Goal: Task Accomplishment & Management: Manage account settings

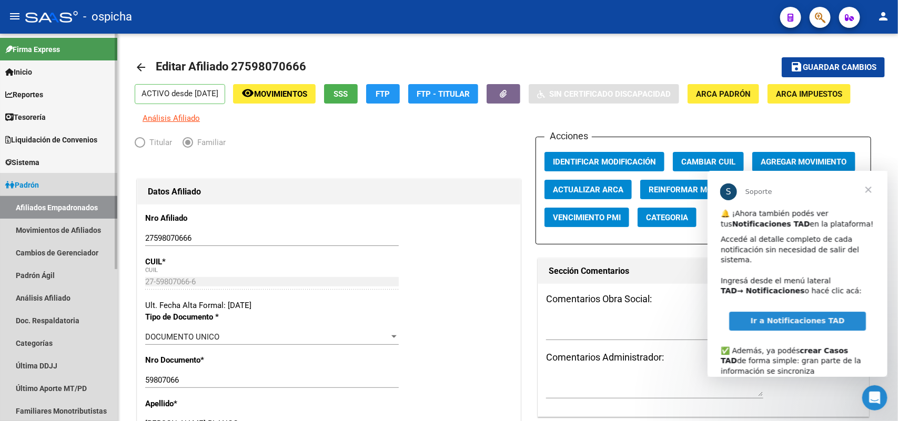
click at [73, 208] on link "Afiliados Empadronados" at bounding box center [58, 207] width 117 height 23
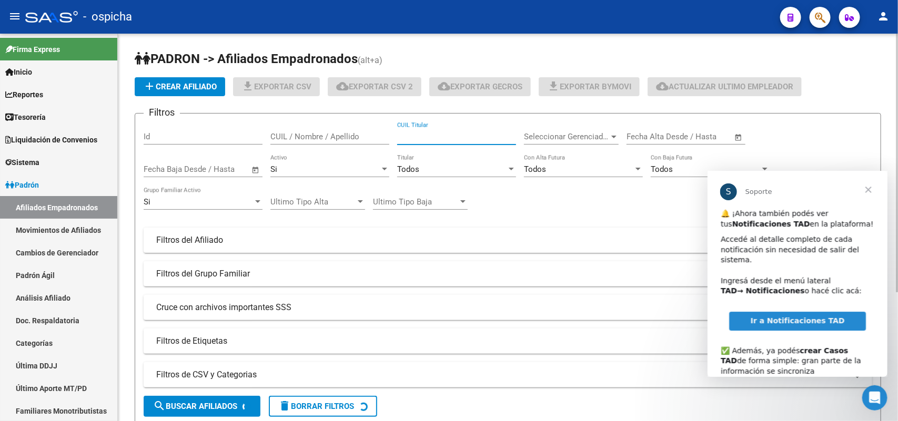
click at [457, 136] on input "CUIL Titular" at bounding box center [456, 136] width 119 height 9
paste input "27371613698"
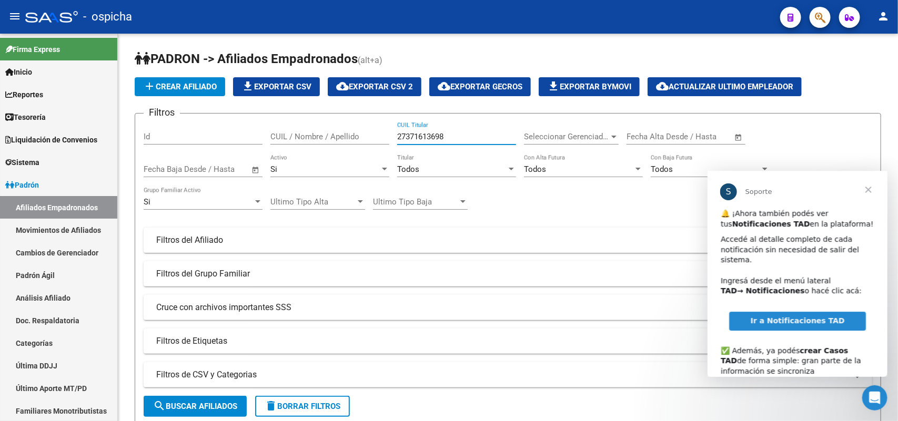
type input "27371613698"
click at [868, 189] on span "Cerrar" at bounding box center [868, 189] width 38 height 38
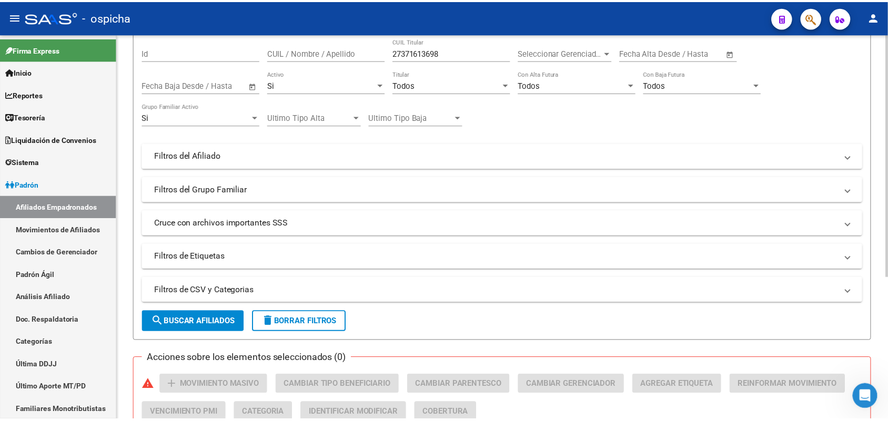
scroll to position [227, 0]
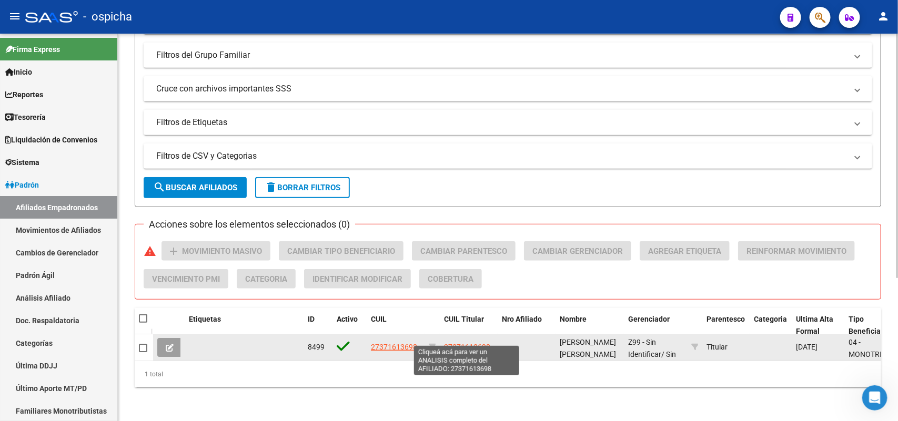
click at [467, 343] on span "27371613698" at bounding box center [467, 347] width 46 height 8
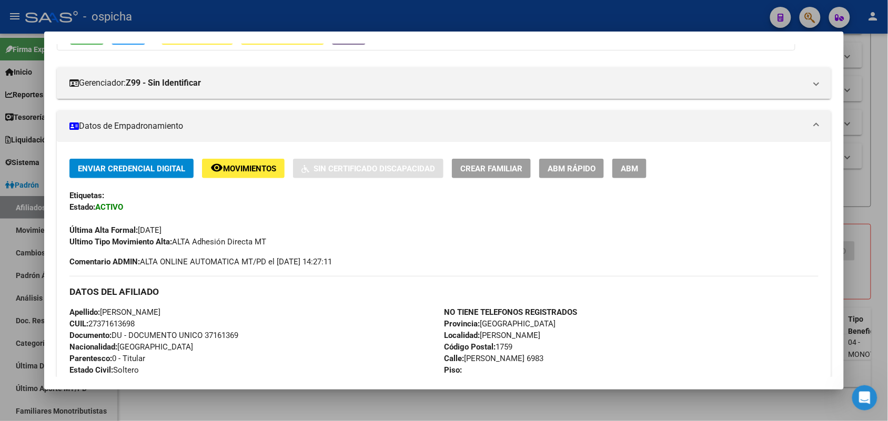
scroll to position [6, 0]
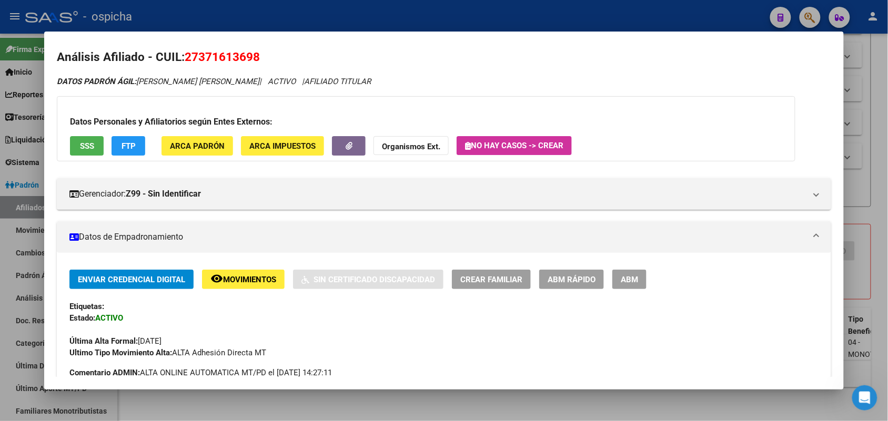
click at [627, 278] on span "ABM" at bounding box center [629, 279] width 17 height 9
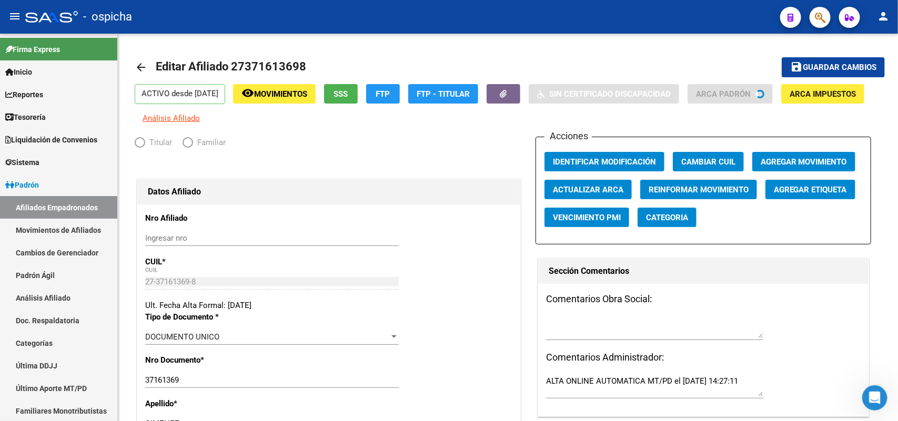
radio input "true"
type input "27-37161369-8"
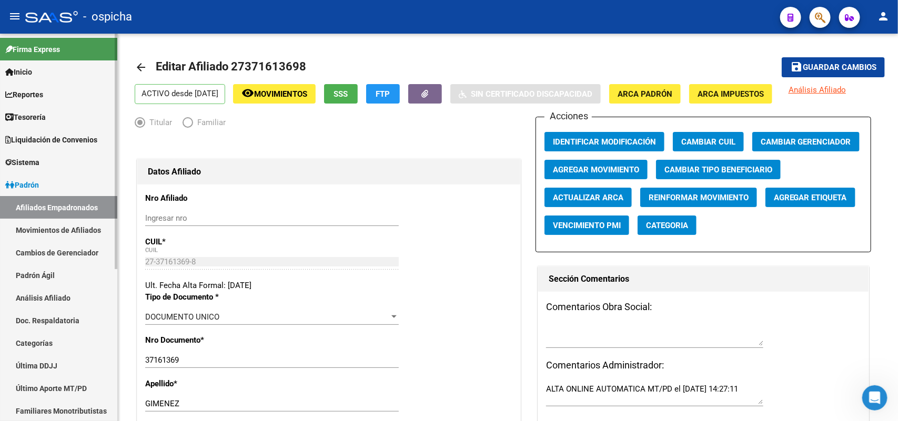
click at [87, 206] on link "Afiliados Empadronados" at bounding box center [58, 207] width 117 height 23
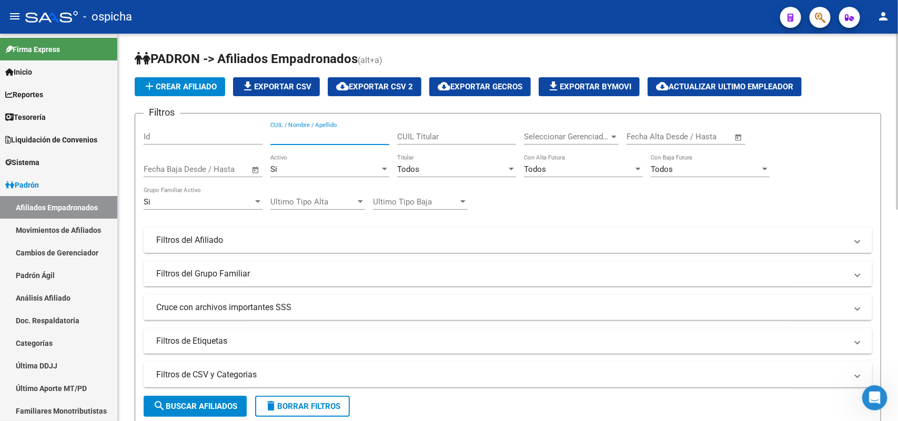
click at [325, 139] on input "CUIL / Nombre / Apellido" at bounding box center [329, 136] width 119 height 9
paste input "20539814150"
drag, startPoint x: 336, startPoint y: 134, endPoint x: 54, endPoint y: 133, distance: 282.0
click at [54, 133] on mat-sidenav-container "Firma Express Inicio Calendario SSS Instructivos Contacto OS Reportes Tablero d…" at bounding box center [449, 228] width 898 height 388
paste input "7371613698"
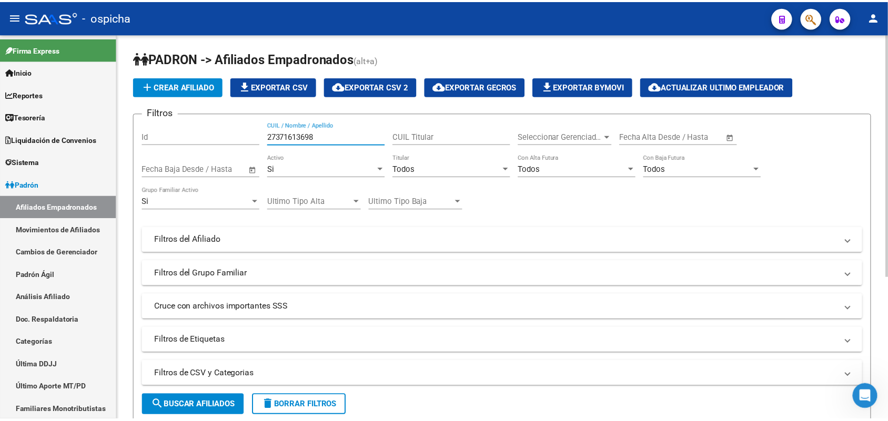
scroll to position [227, 0]
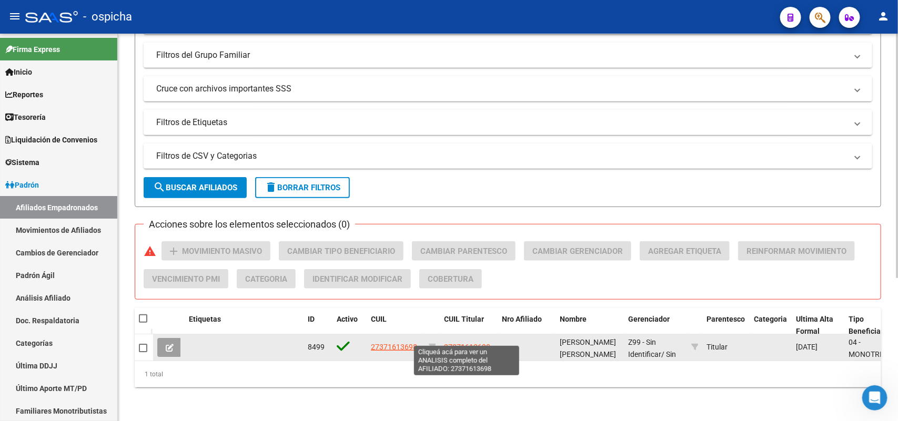
type input "27371613698"
click at [463, 343] on span "27371613698" at bounding box center [467, 347] width 46 height 8
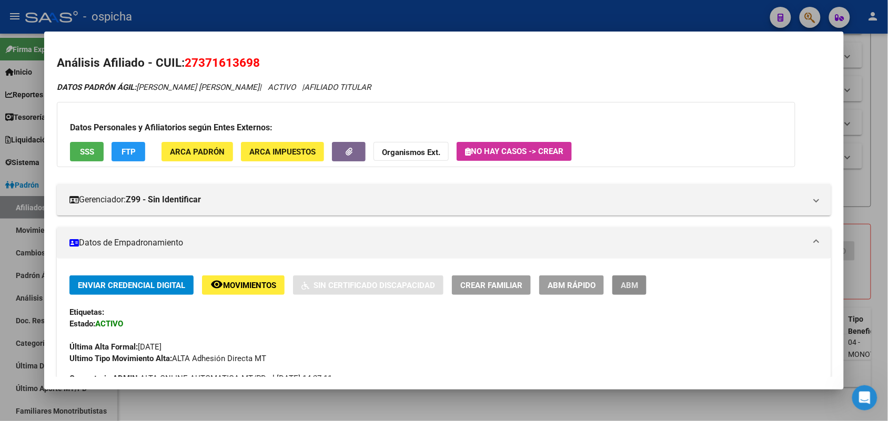
click at [629, 285] on span "ABM" at bounding box center [629, 285] width 17 height 9
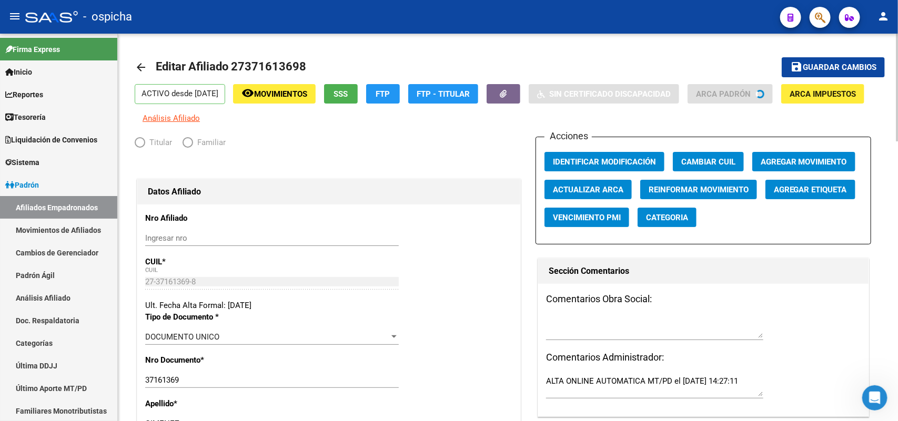
radio input "true"
type input "27-37161369-8"
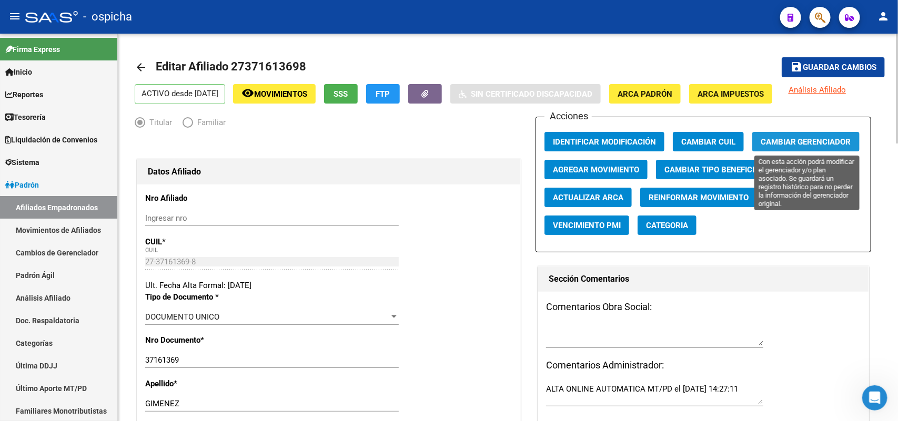
click at [779, 144] on span "Cambiar Gerenciador" at bounding box center [806, 141] width 90 height 9
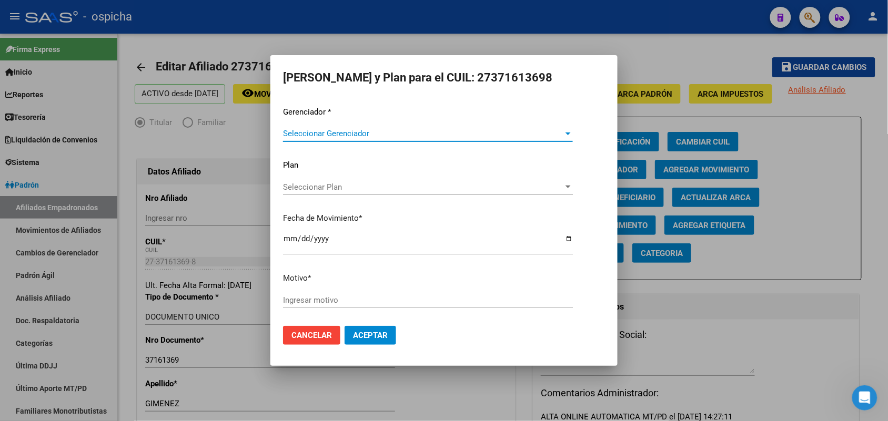
click at [448, 137] on span "Seleccionar Gerenciador" at bounding box center [423, 133] width 280 height 9
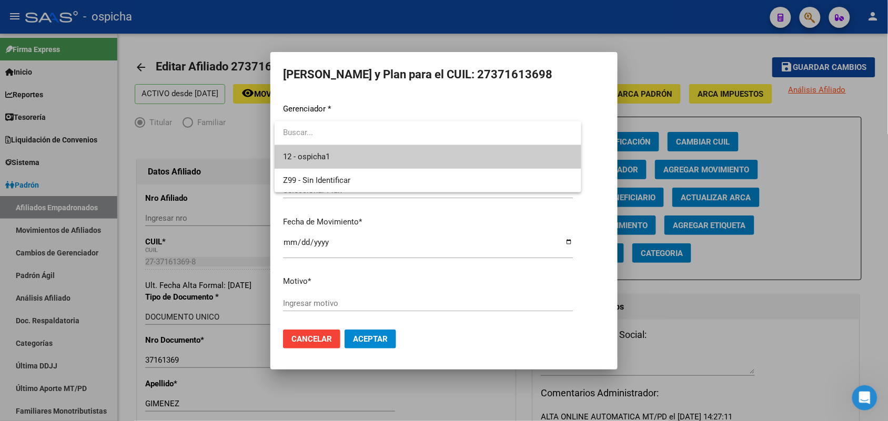
click at [656, 112] on div at bounding box center [444, 210] width 888 height 421
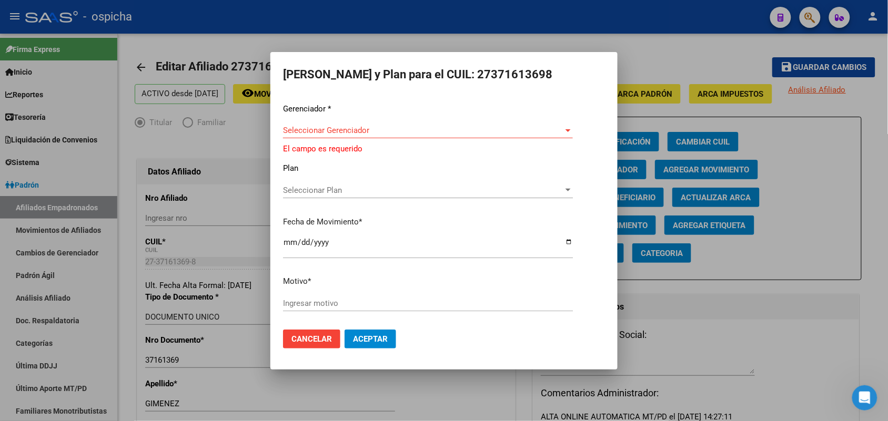
click at [322, 336] on span "Cancelar" at bounding box center [311, 339] width 41 height 9
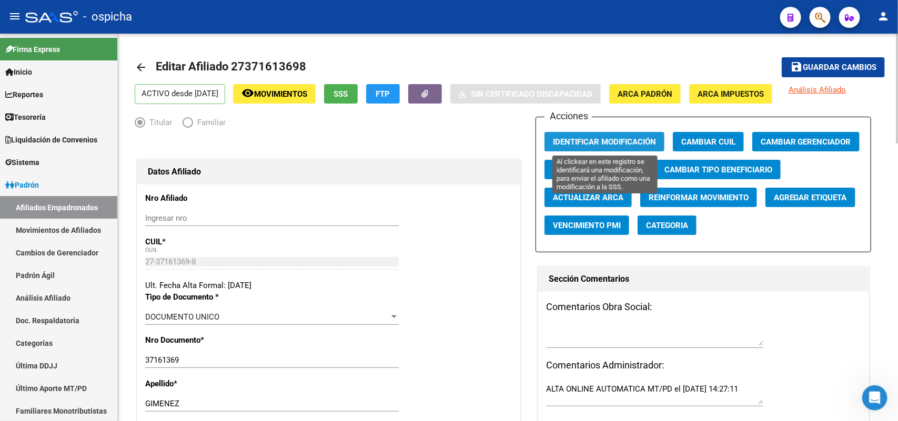
click at [614, 135] on button "Identificar Modificación" at bounding box center [605, 141] width 120 height 19
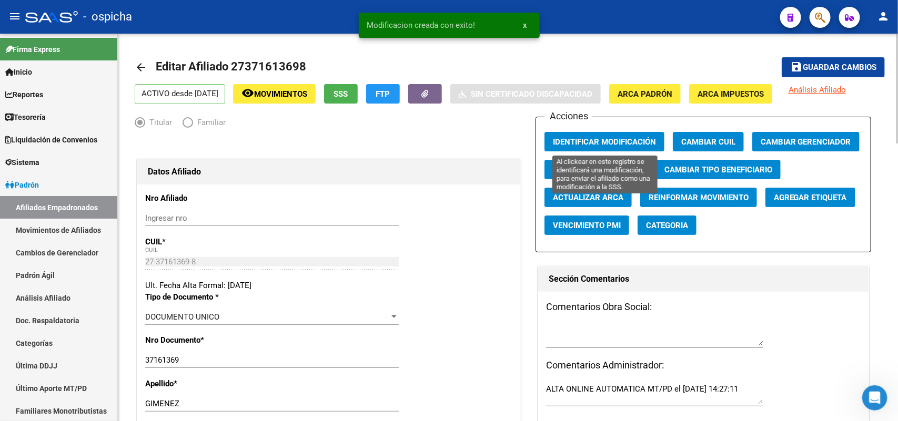
click at [619, 144] on span "Identificar Modificación" at bounding box center [604, 141] width 103 height 9
click at [616, 173] on span "Agregar Movimiento" at bounding box center [596, 169] width 86 height 9
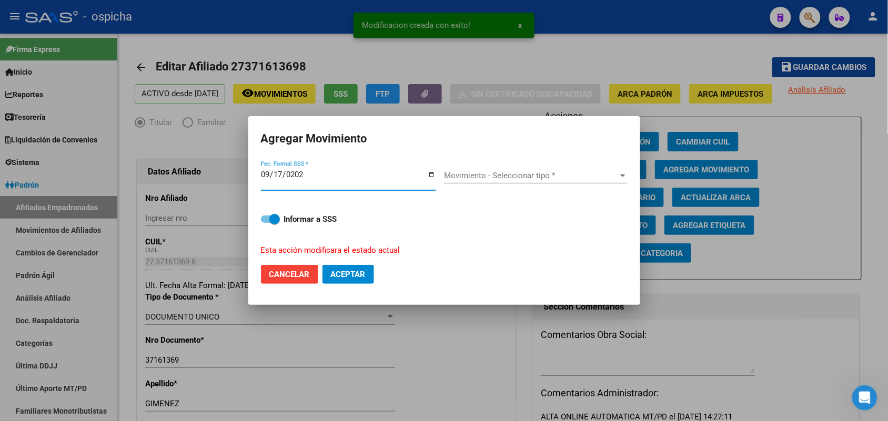
type input "[DATE]"
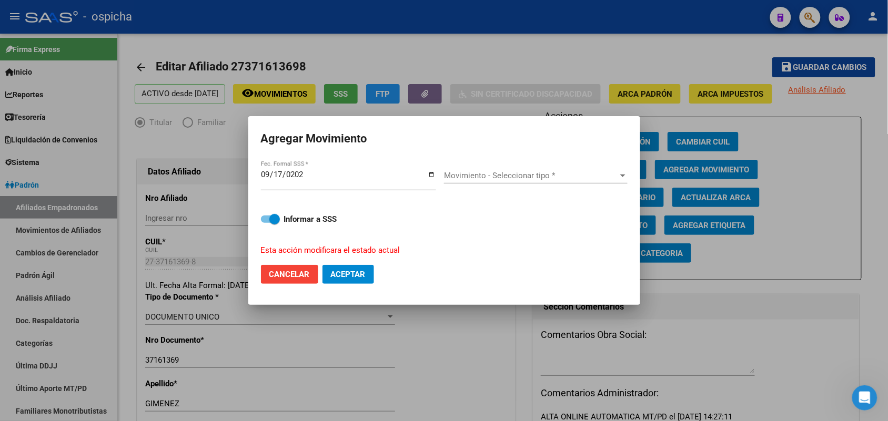
click at [478, 180] on div "Movimiento - Seleccionar tipo * Movimiento - Seleccionar tipo *" at bounding box center [536, 176] width 184 height 16
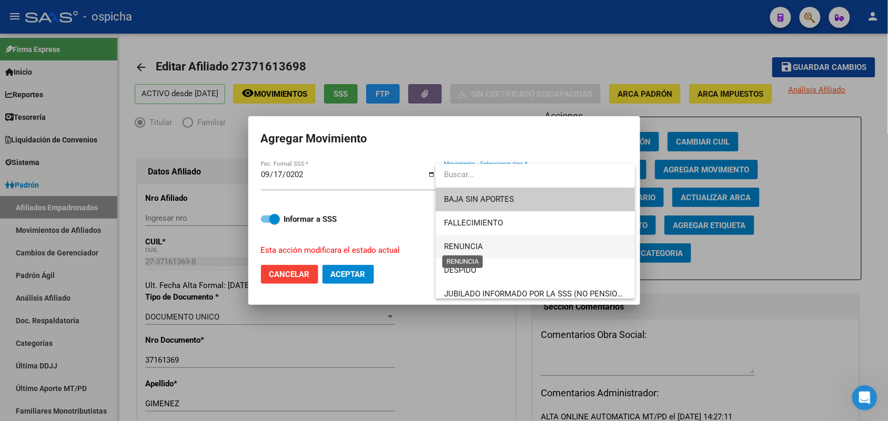
click at [476, 245] on span "RENUNCIA" at bounding box center [463, 246] width 39 height 9
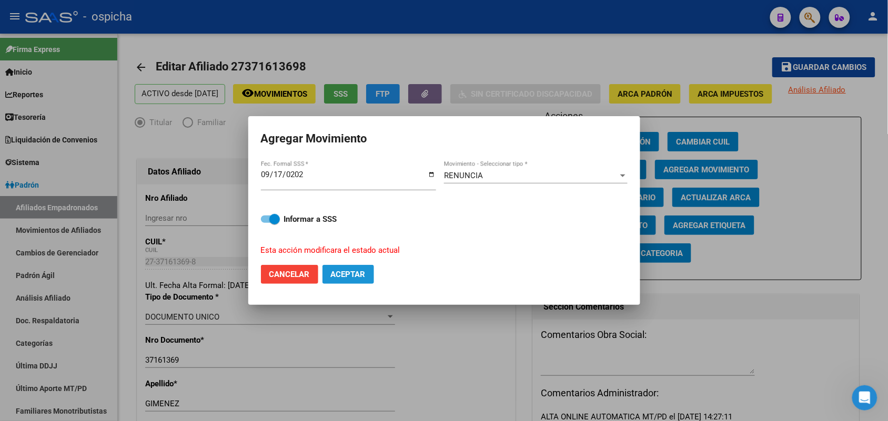
click at [358, 271] on span "Aceptar" at bounding box center [348, 274] width 35 height 9
checkbox input "false"
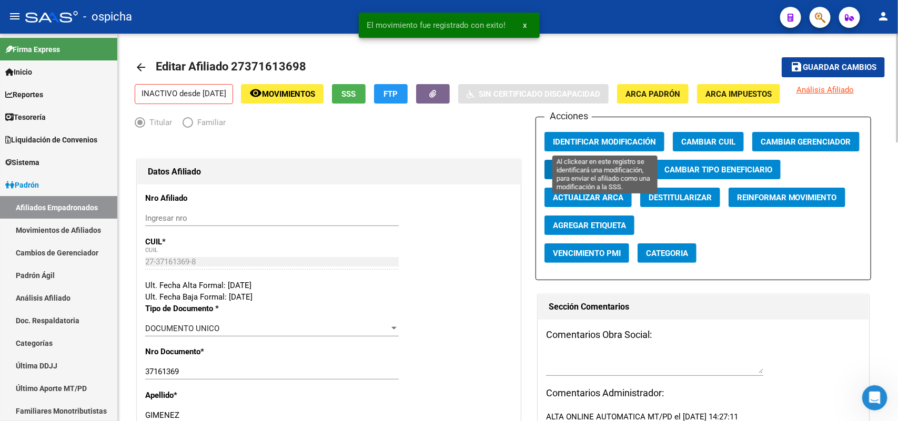
click at [602, 140] on span "Identificar Modificación" at bounding box center [604, 141] width 103 height 9
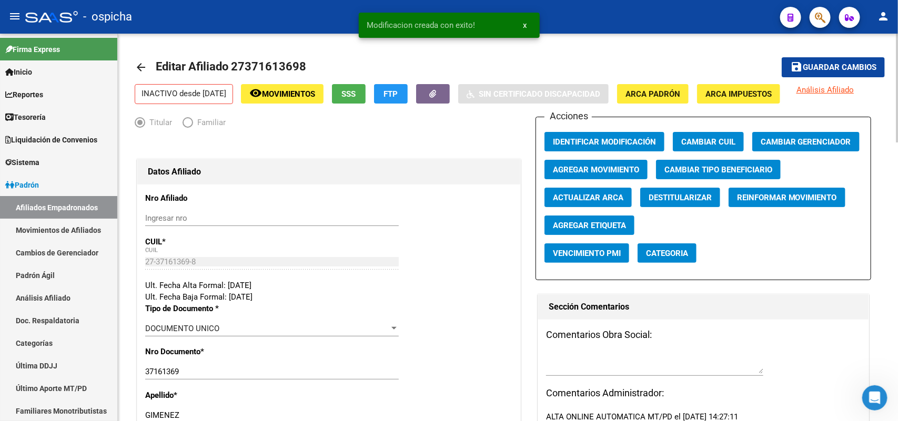
click at [853, 63] on span "Guardar cambios" at bounding box center [840, 67] width 74 height 9
